Goal: Task Accomplishment & Management: Manage account settings

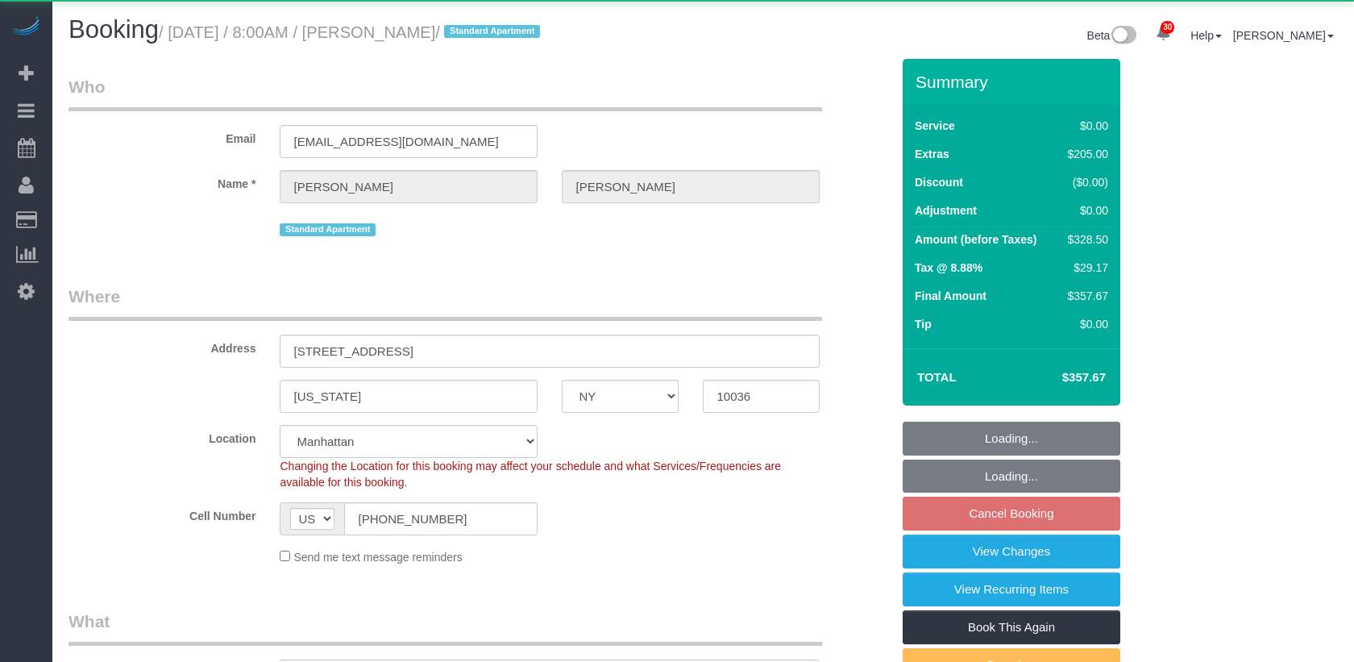
select select "NY"
select select "1"
select select "object:920"
select select "1"
select select "number:56"
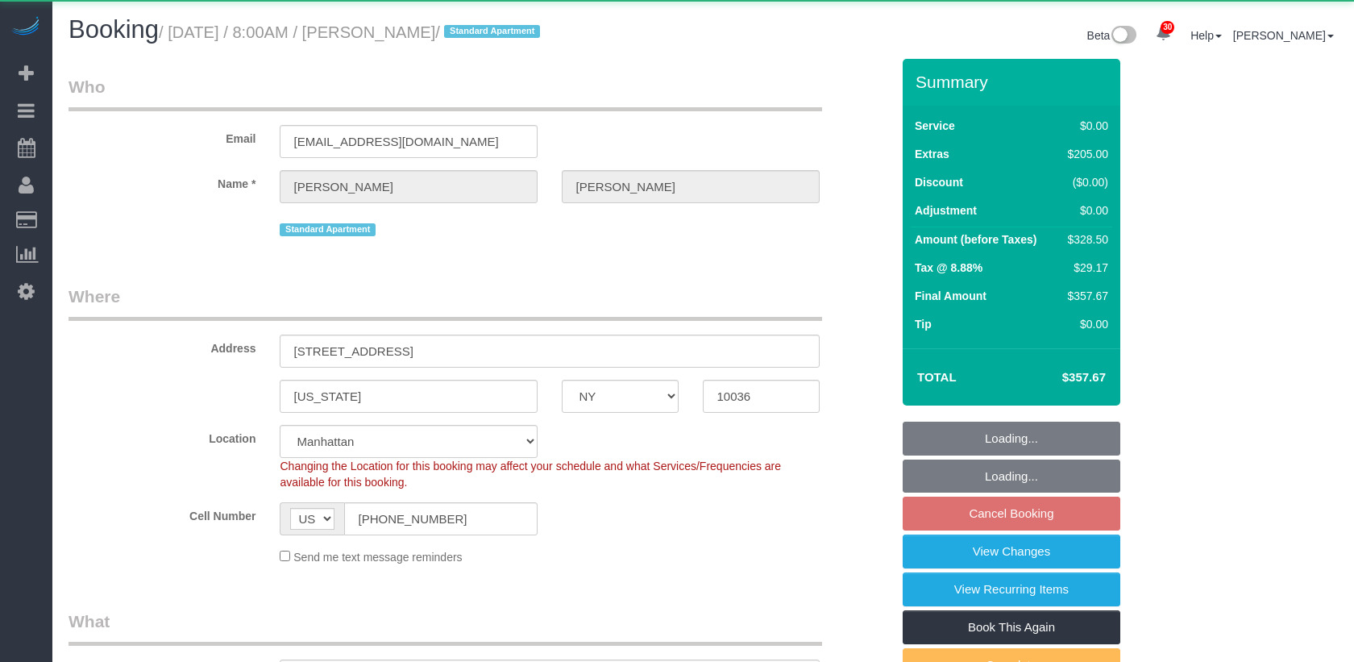
select select "number:79"
select select "number:15"
select select "number:6"
select select "string:stripe-pm_1RzKk84VGloSiKo7bgUNgTTV"
select select "spot1"
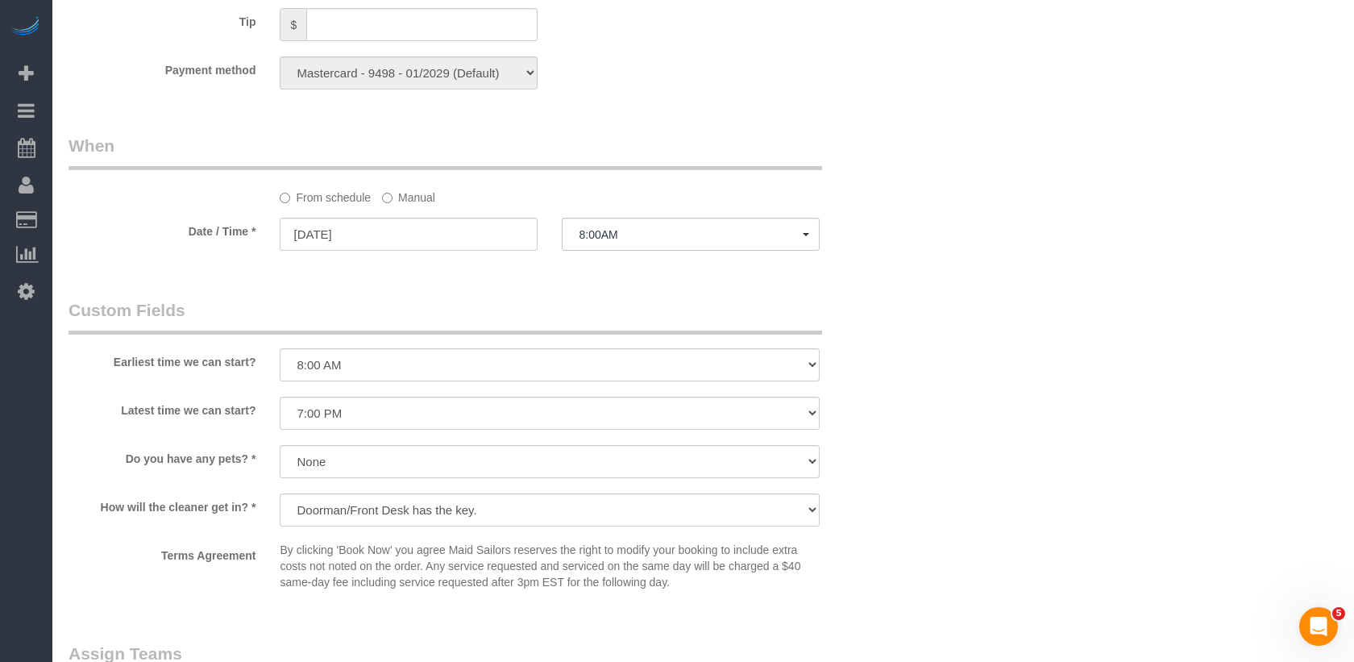
scroll to position [1333, 0]
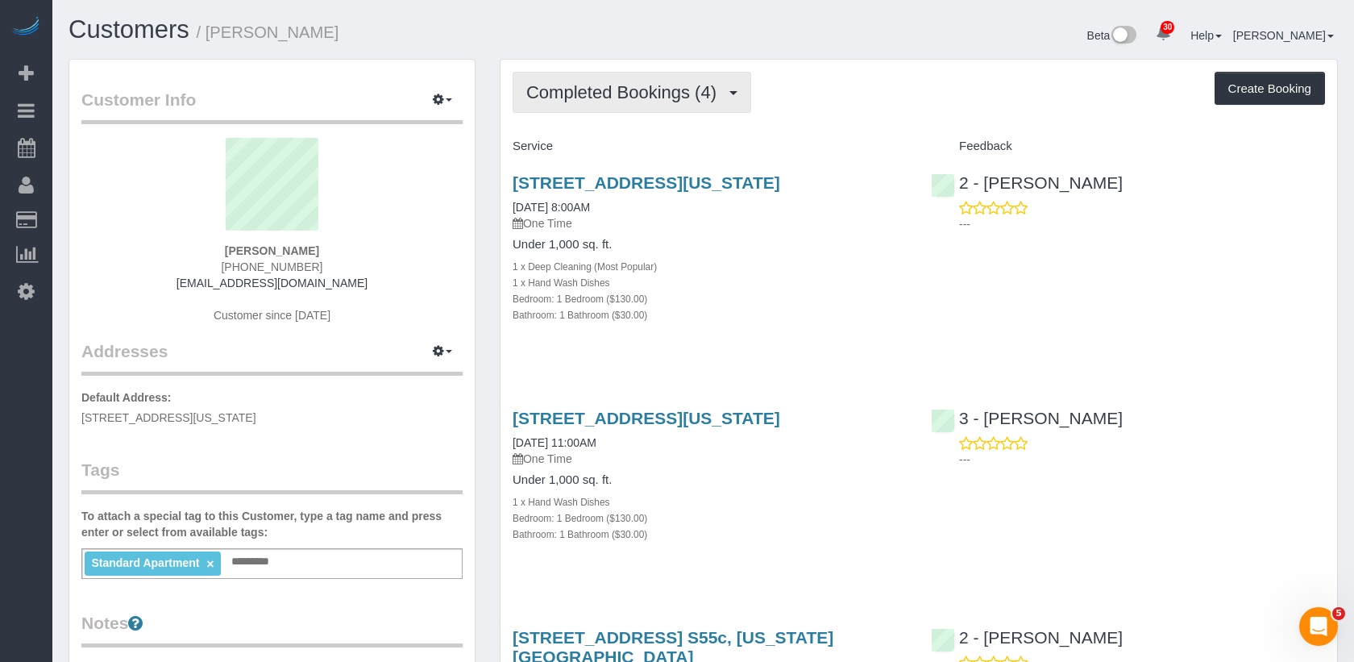
click at [587, 92] on span "Completed Bookings (4)" at bounding box center [625, 92] width 198 height 20
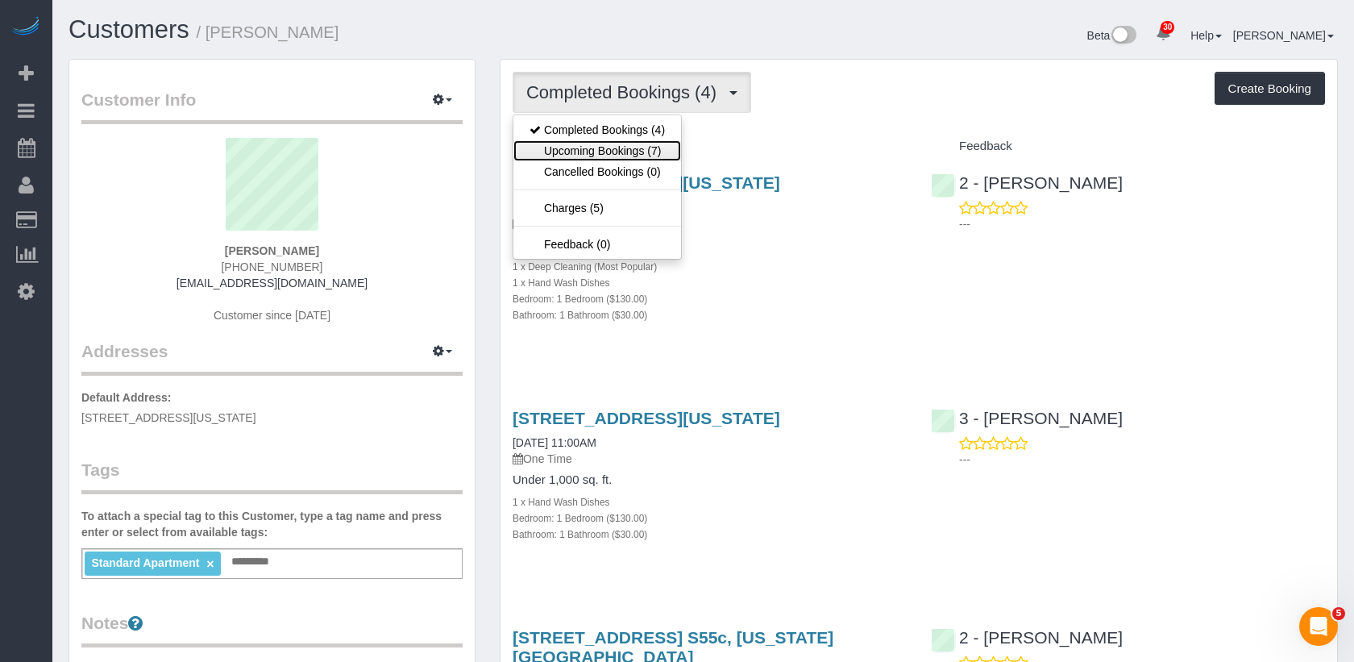
click at [587, 149] on link "Upcoming Bookings (7)" at bounding box center [597, 150] width 168 height 21
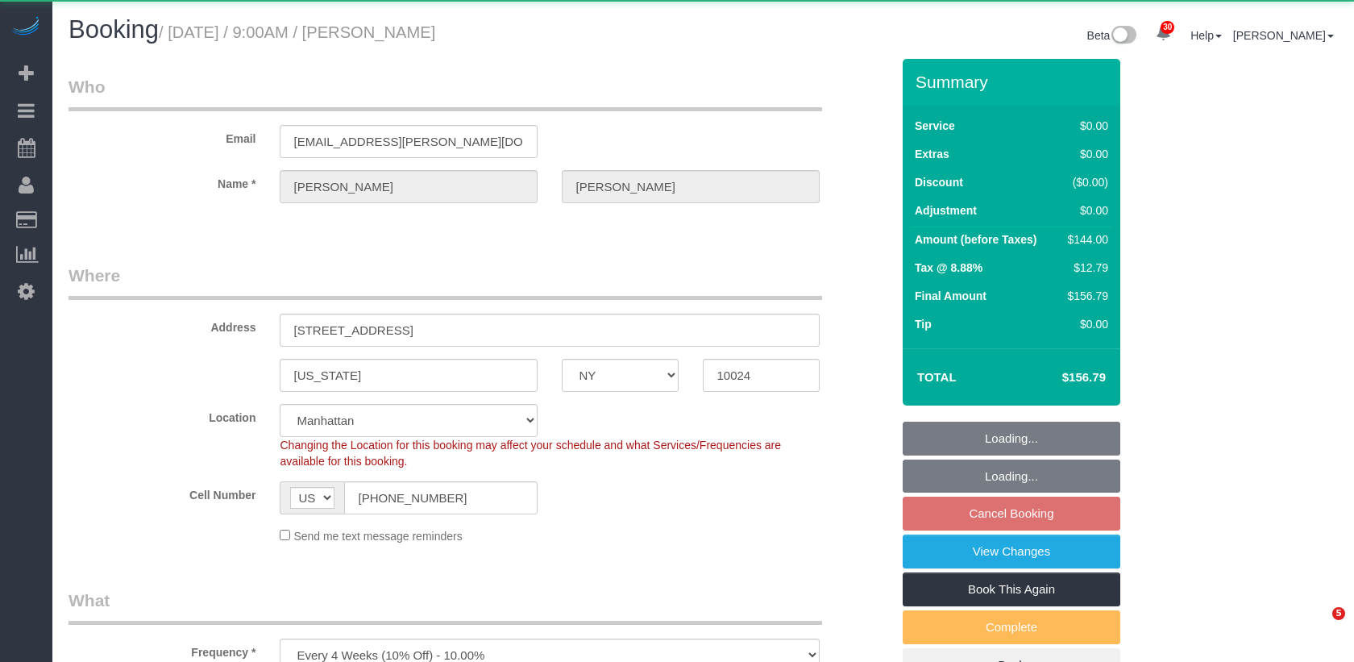
select select "NY"
select select "number:89"
select select "number:71"
select select "number:15"
select select "number:5"
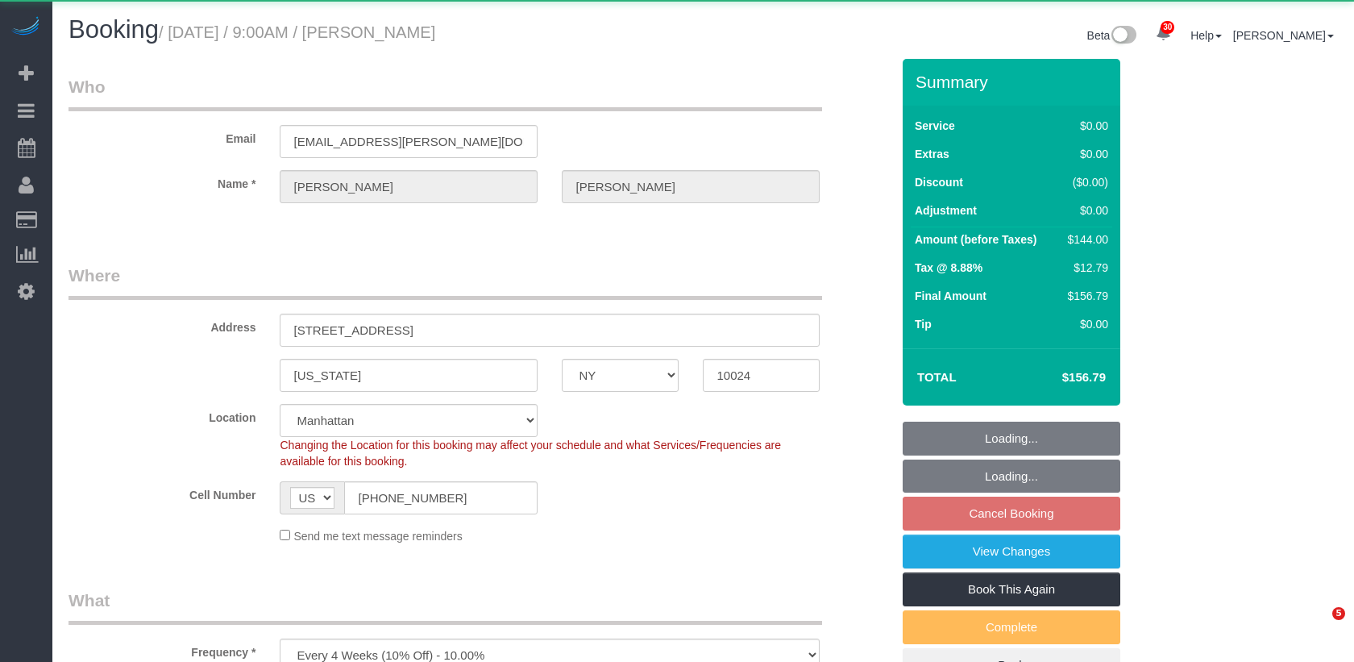
select select "object:1059"
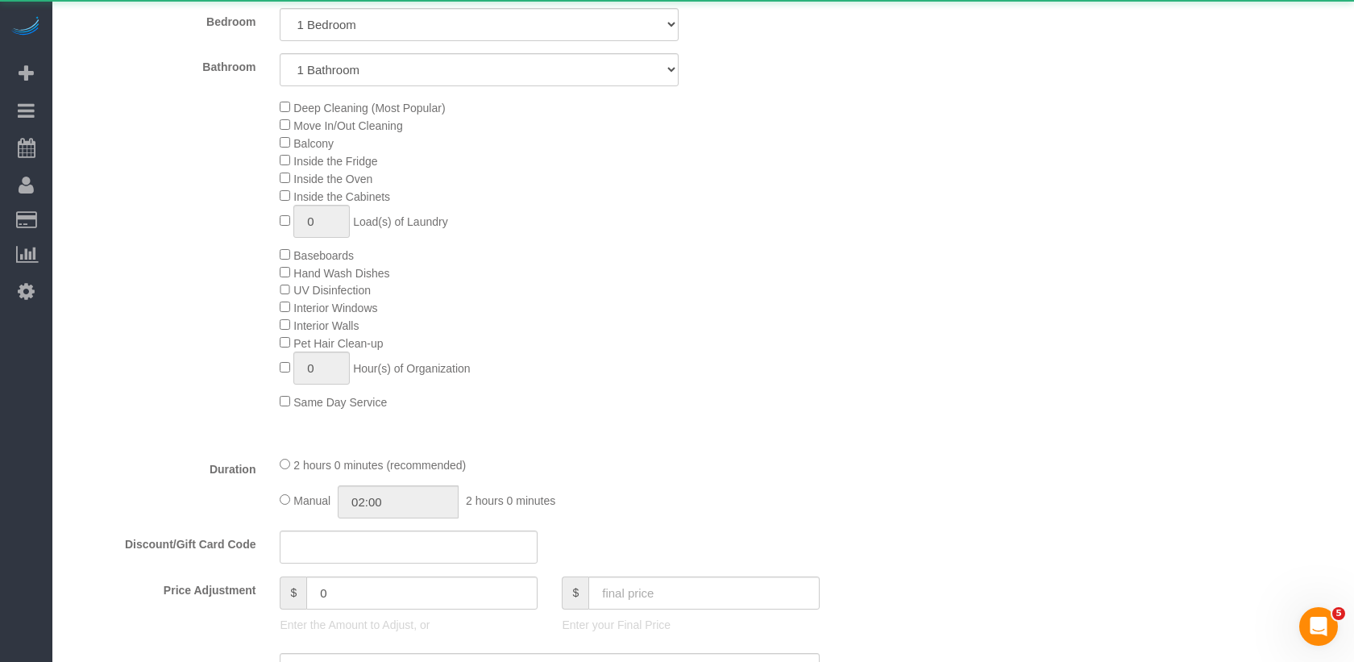
select select "string:stripe-pm_1Pd0lq4VGloSiKo7J3Fd67Ad"
select select "spot2"
select select "1"
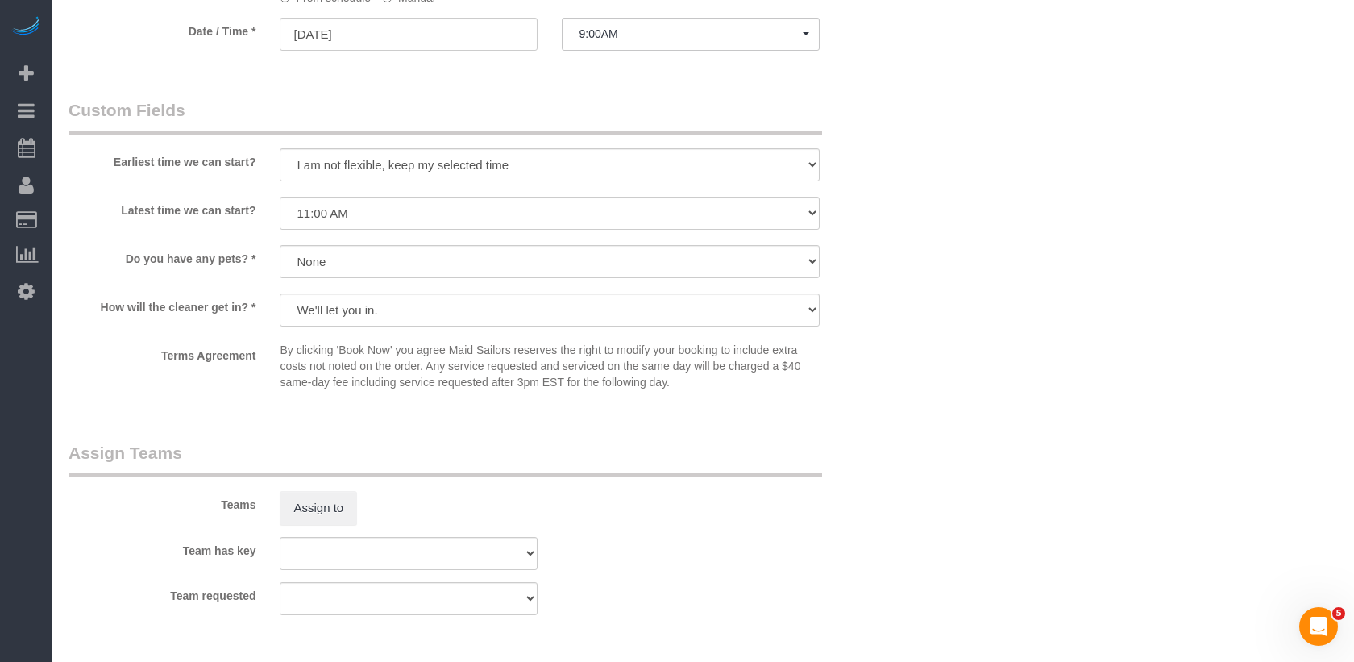
scroll to position [2140, 0]
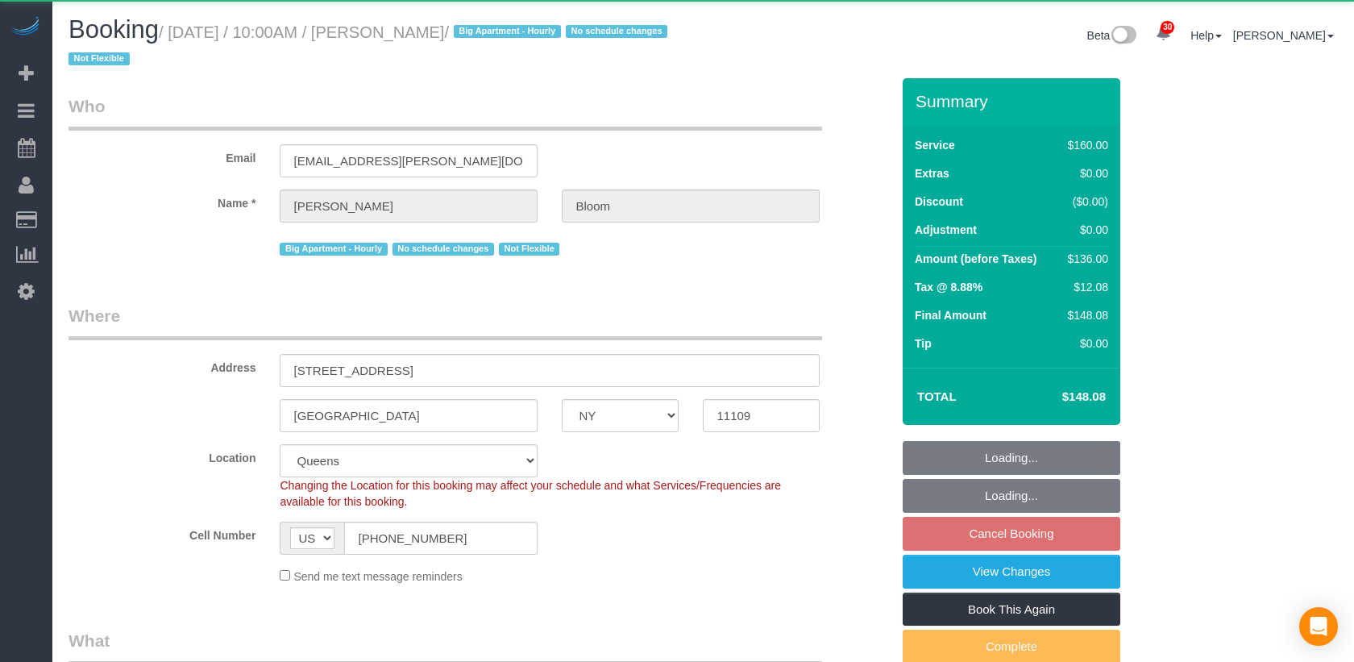
select select "NY"
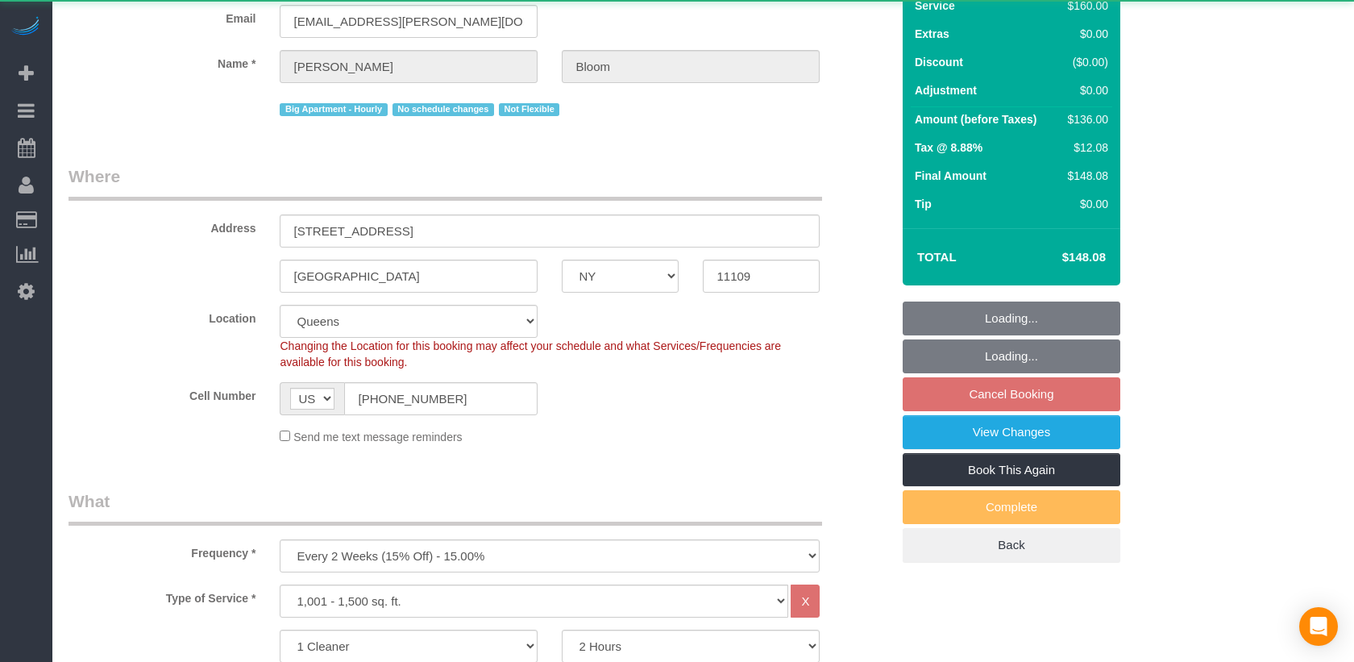
select select "object:1051"
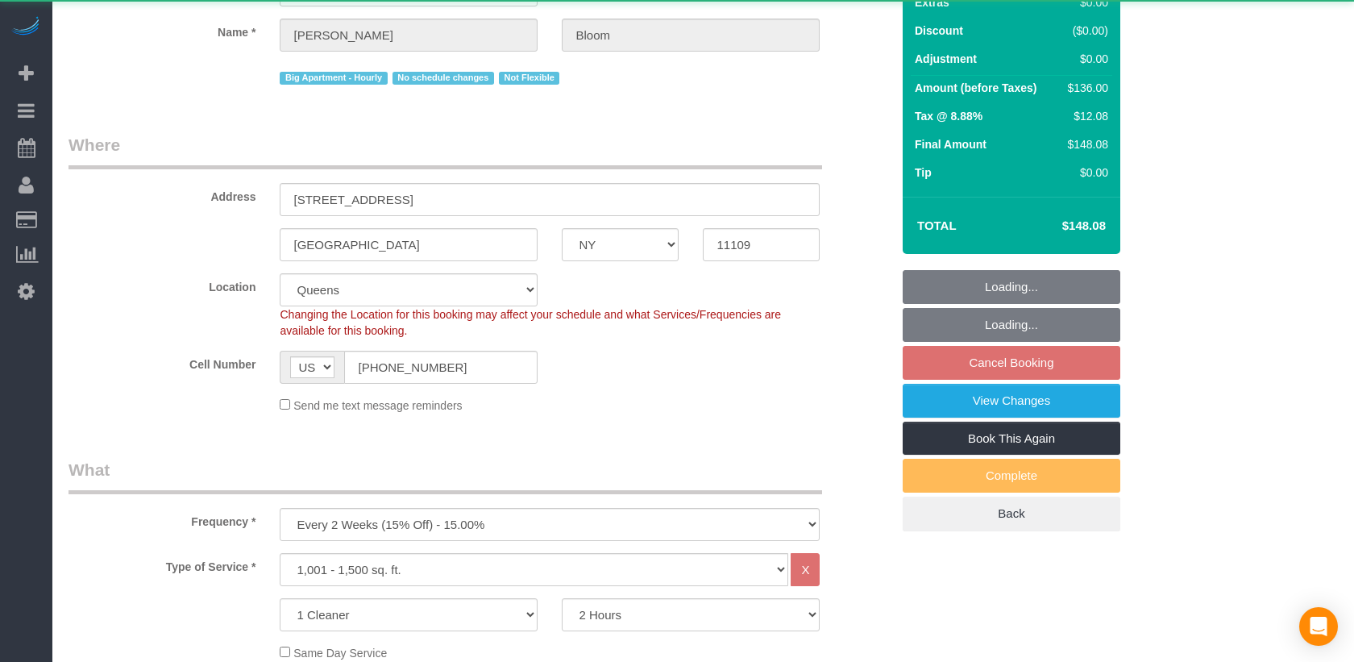
select select "string:stripe-pm_1OR5nT4VGloSiKo7ZYWpMpVz"
select select "spot3"
select select "number:58"
select select "number:90"
select select "number:15"
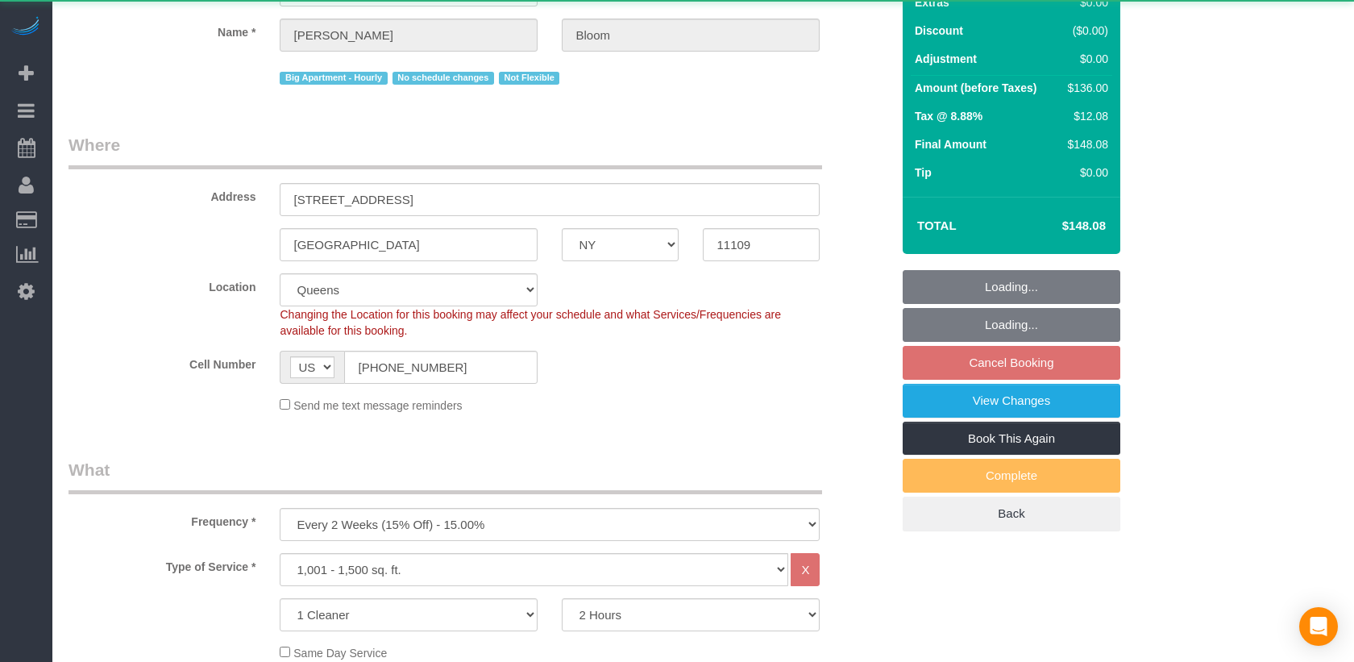
select select "number:5"
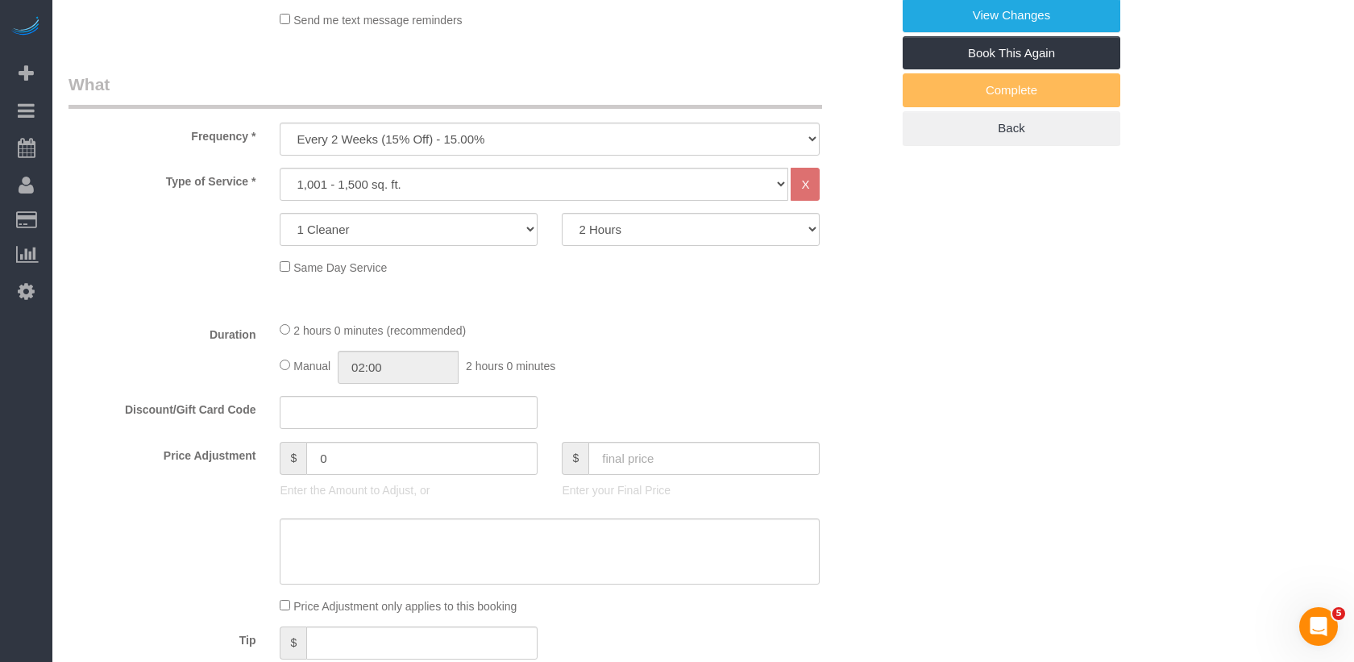
scroll to position [542, 0]
